Goal: Task Accomplishment & Management: Use online tool/utility

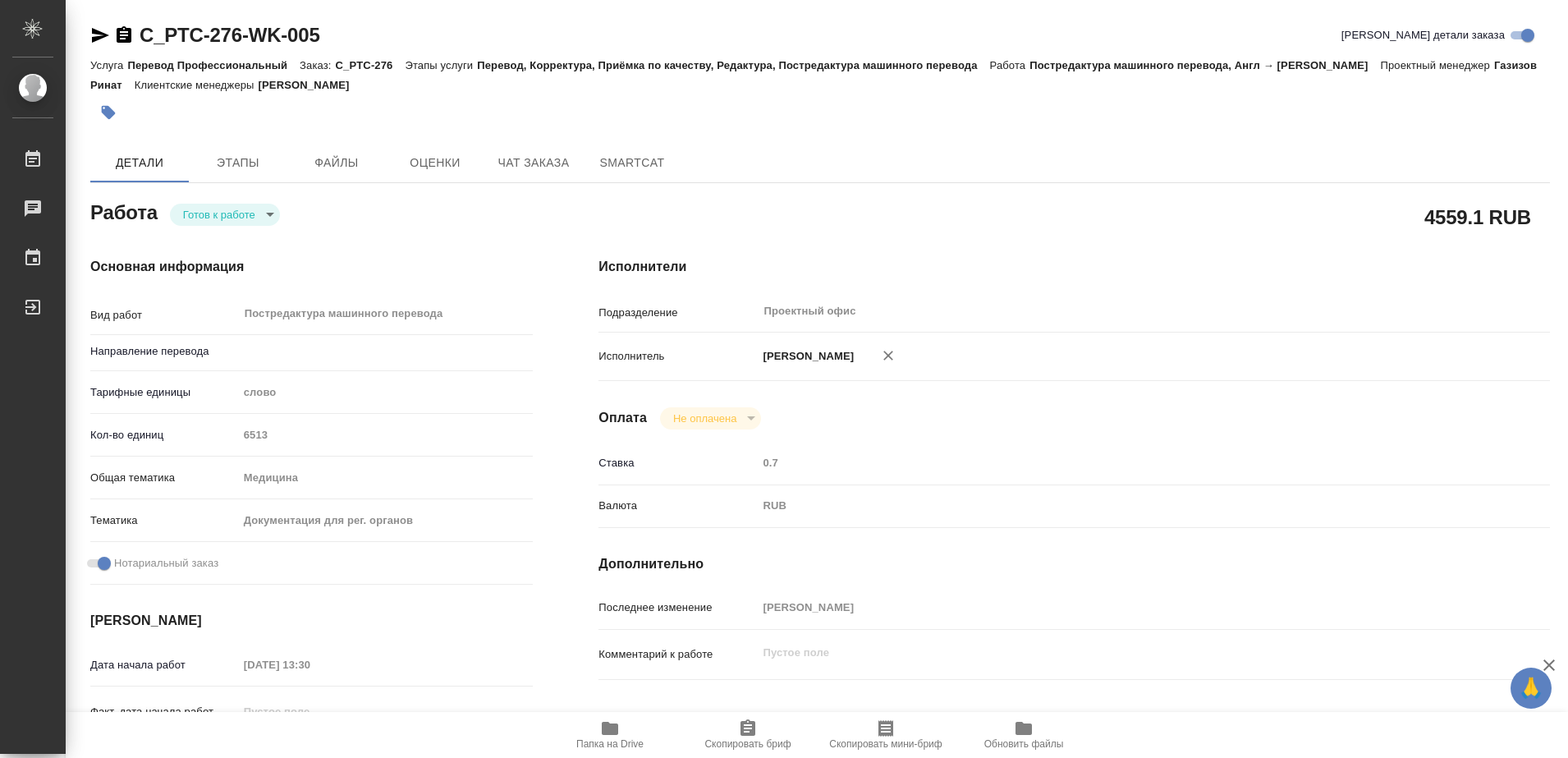
type textarea "x"
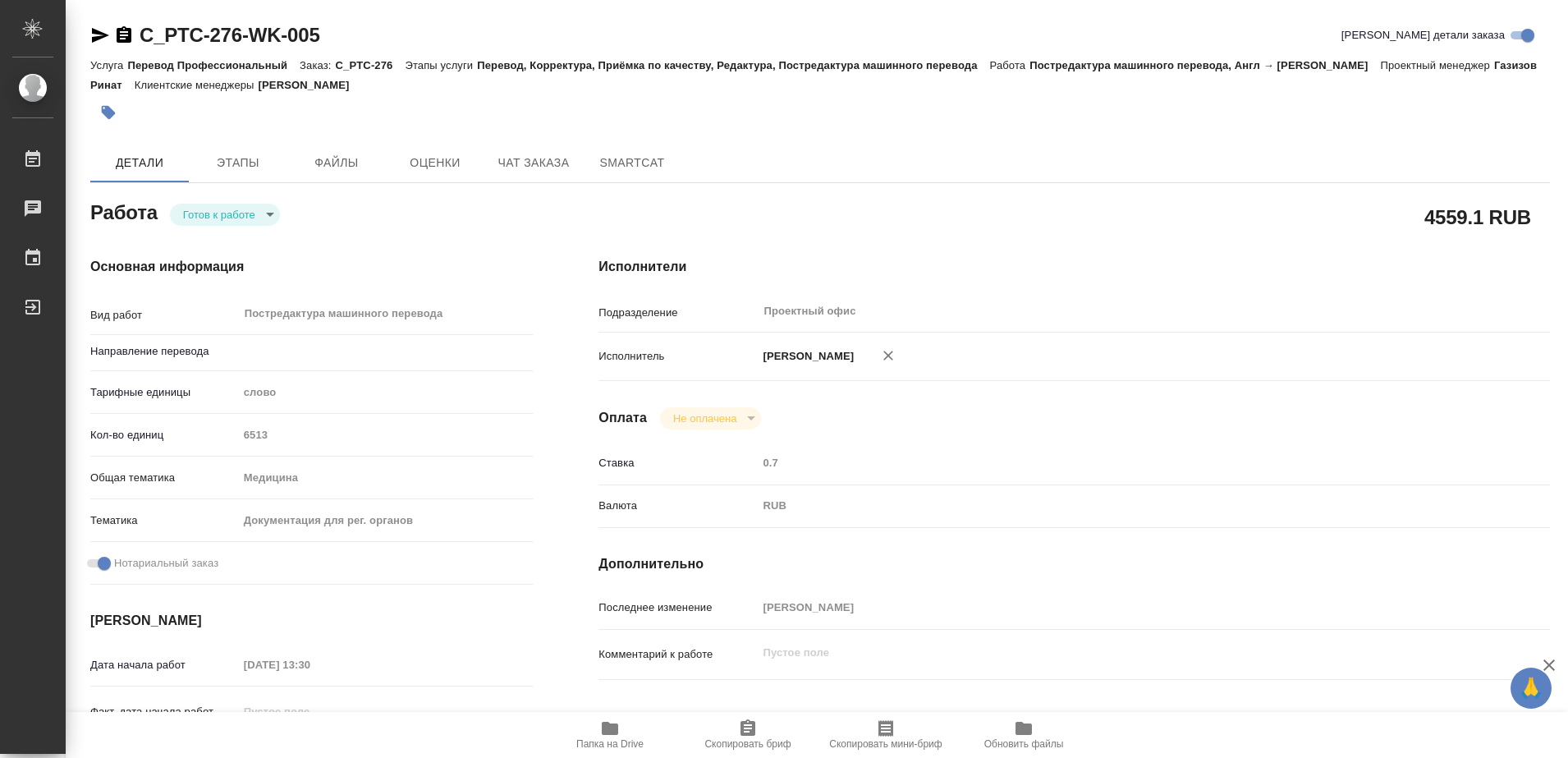
type textarea "x"
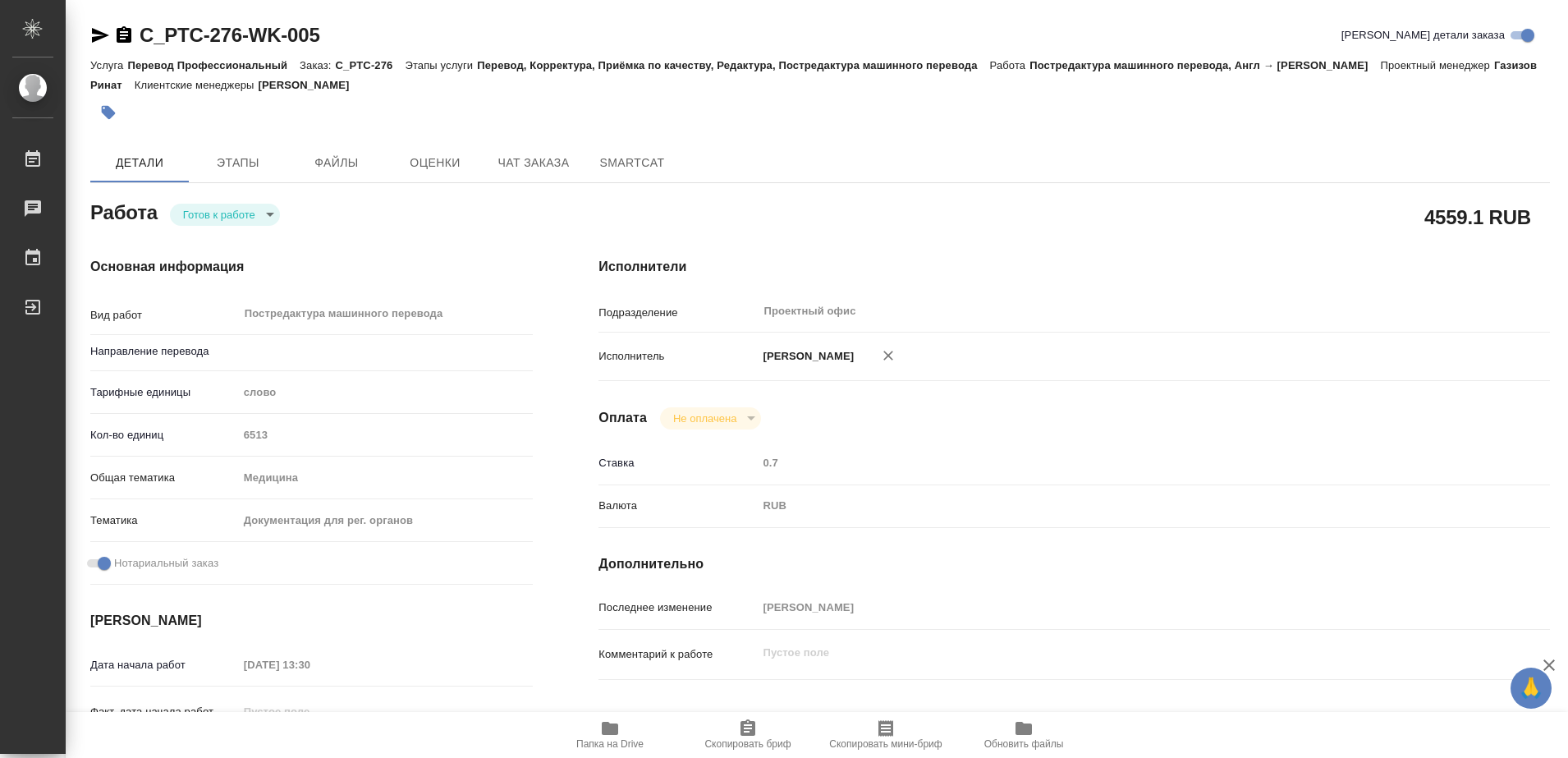
type textarea "x"
type input "англ-рус"
type textarea "x"
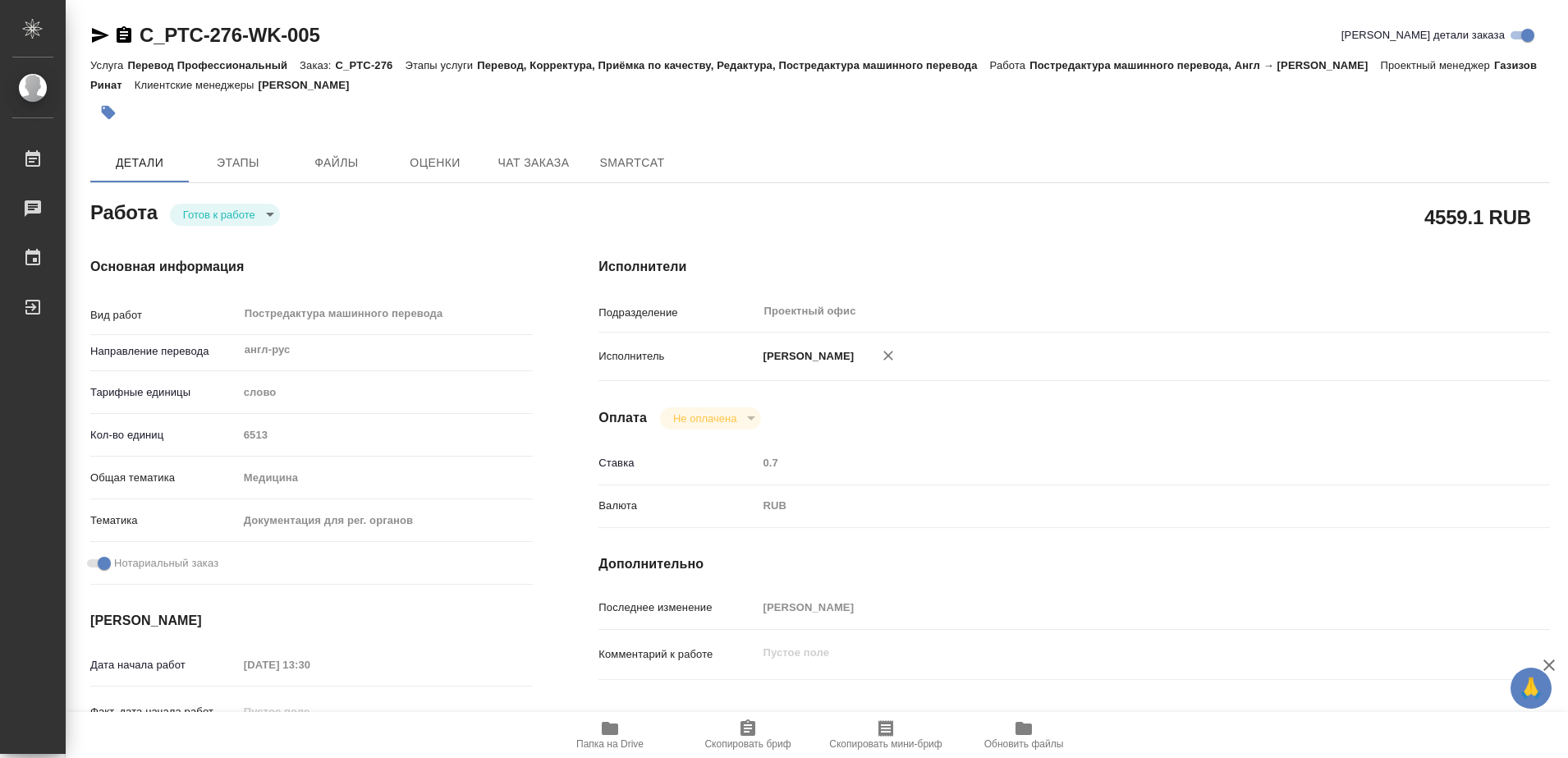
type textarea "x"
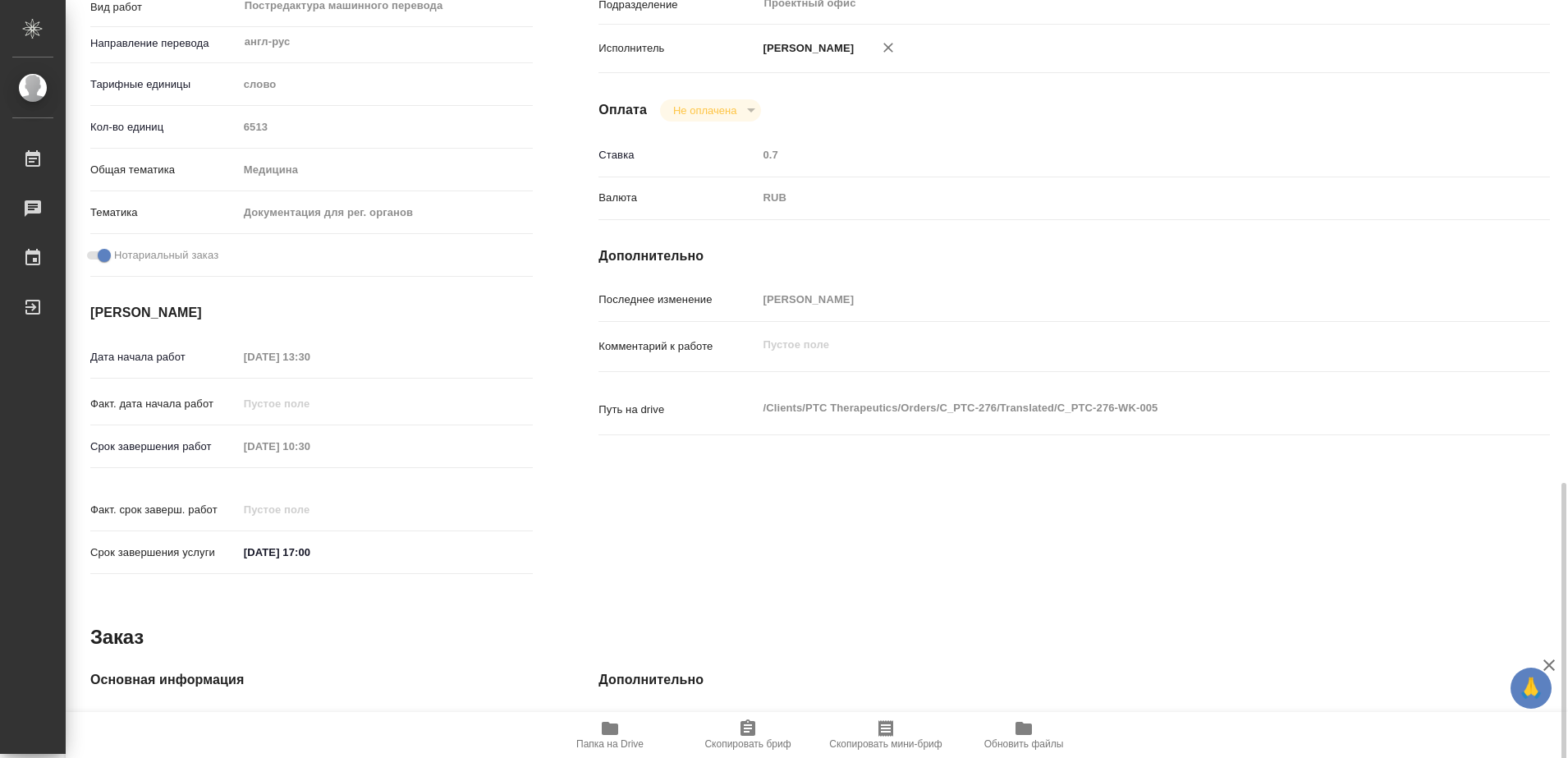
scroll to position [513, 0]
